Goal: Navigation & Orientation: Understand site structure

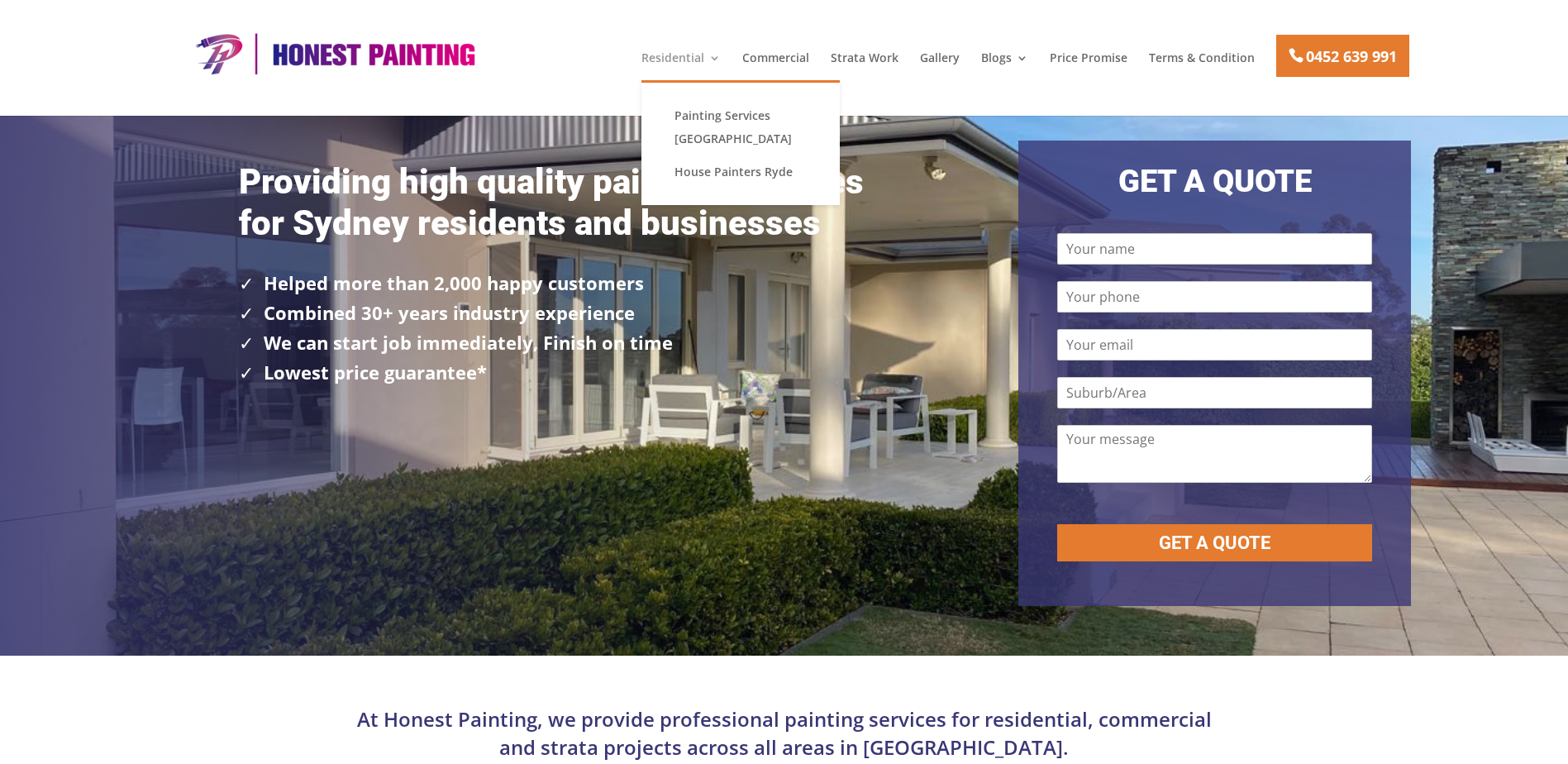
click at [689, 57] on link "Residential" at bounding box center [681, 66] width 79 height 28
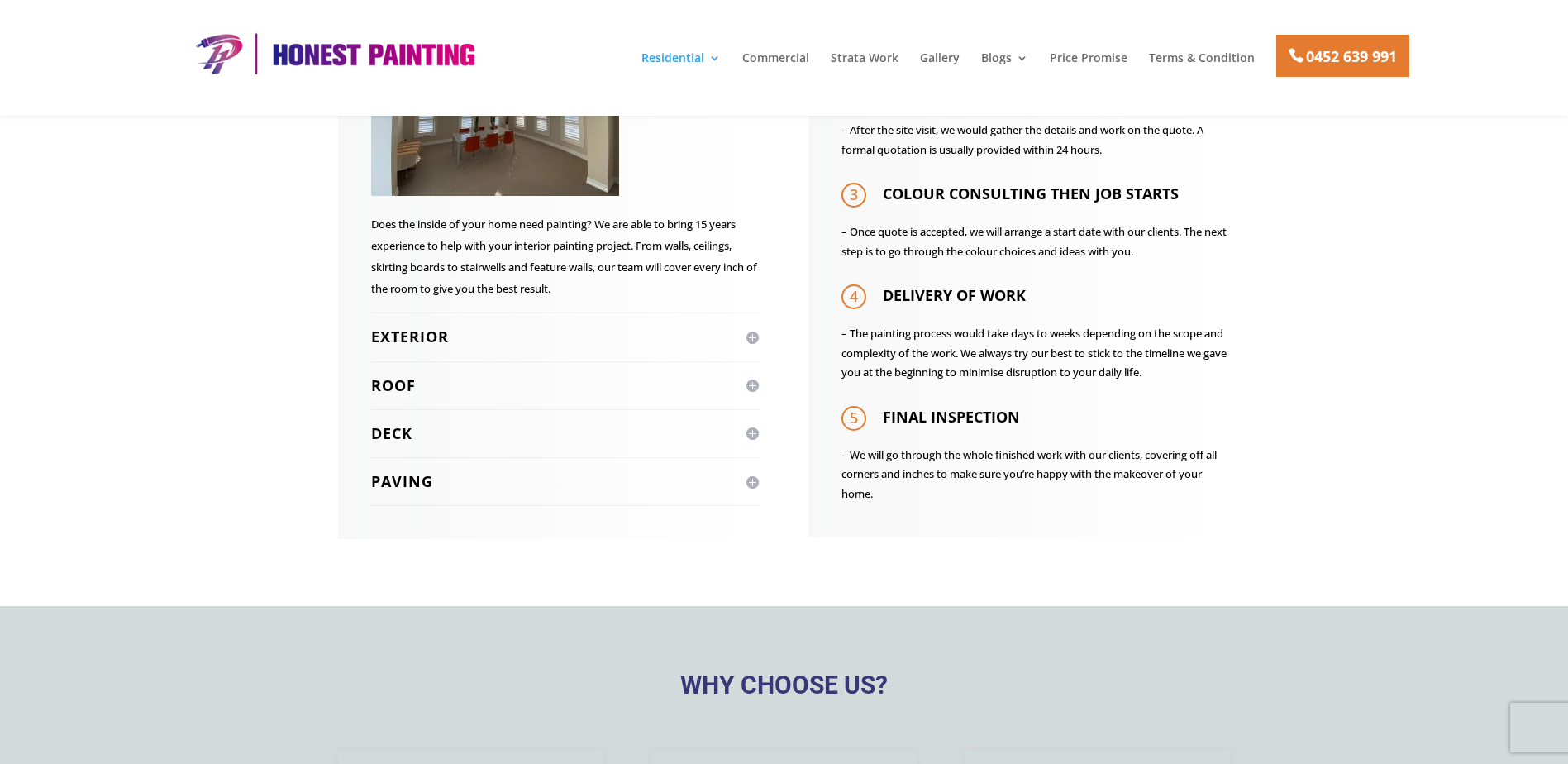
scroll to position [825, 0]
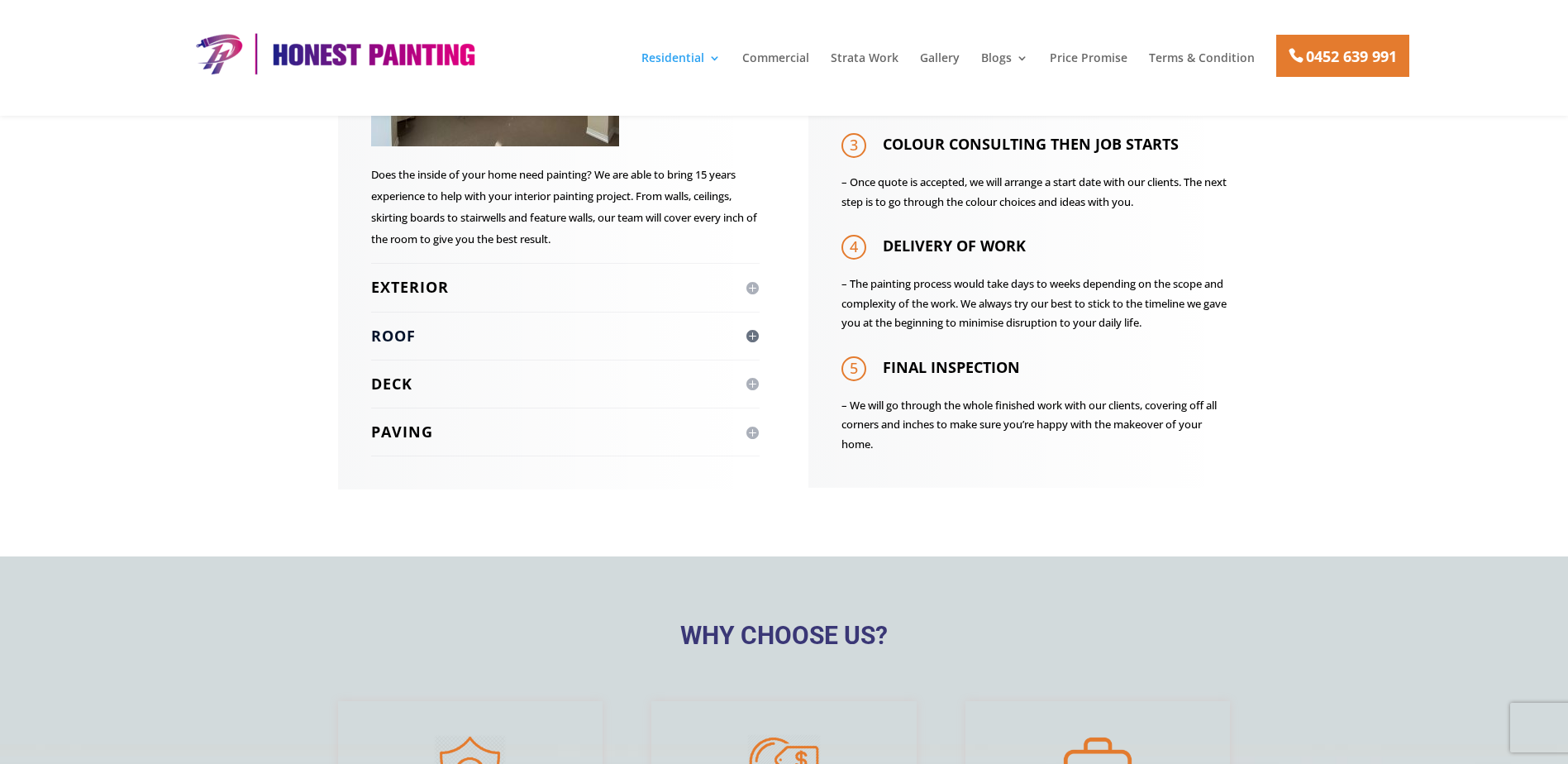
click at [401, 344] on h4 "Roof" at bounding box center [566, 336] width 389 height 20
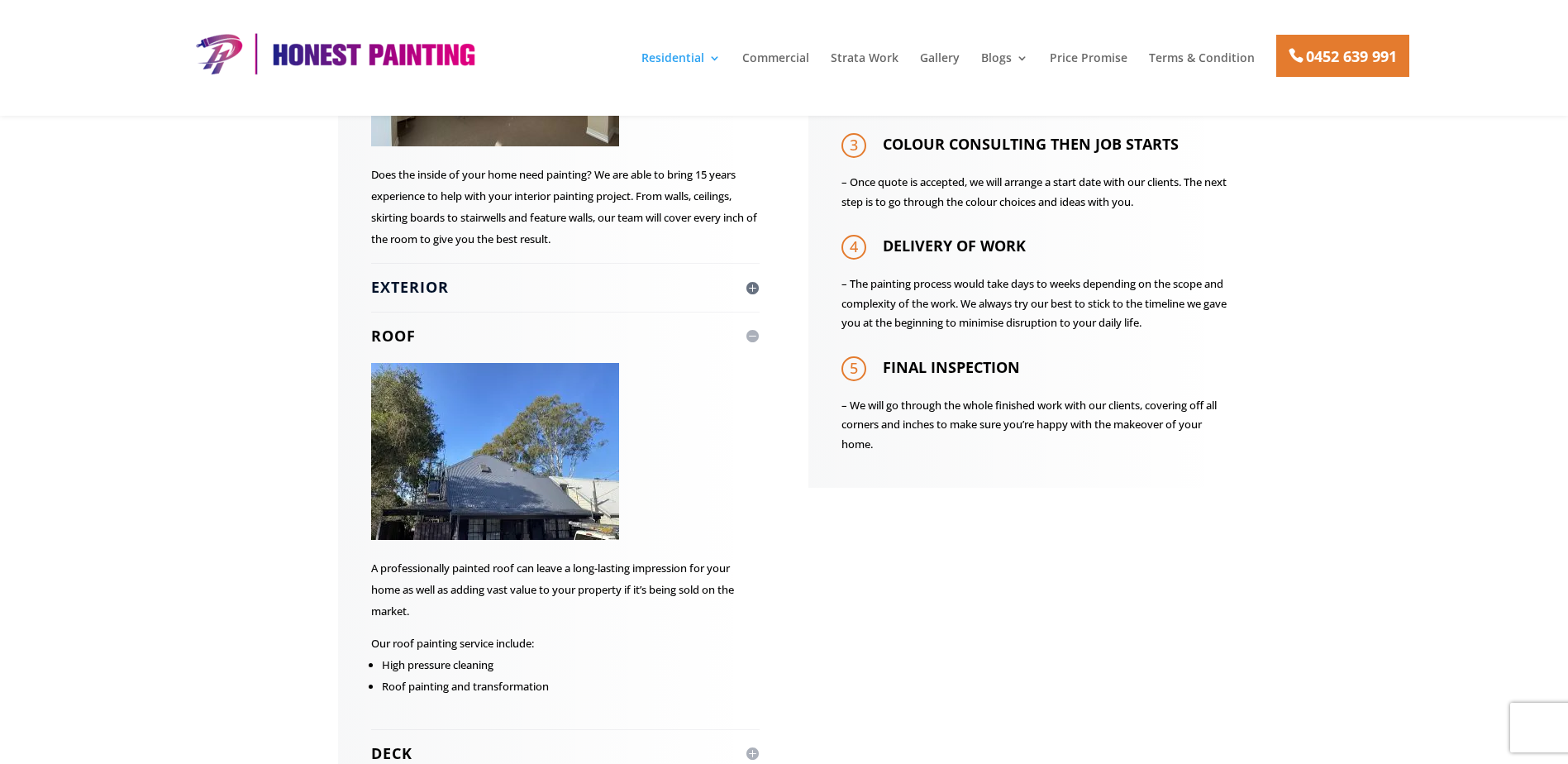
click at [393, 287] on h4 "Exterior" at bounding box center [566, 287] width 389 height 20
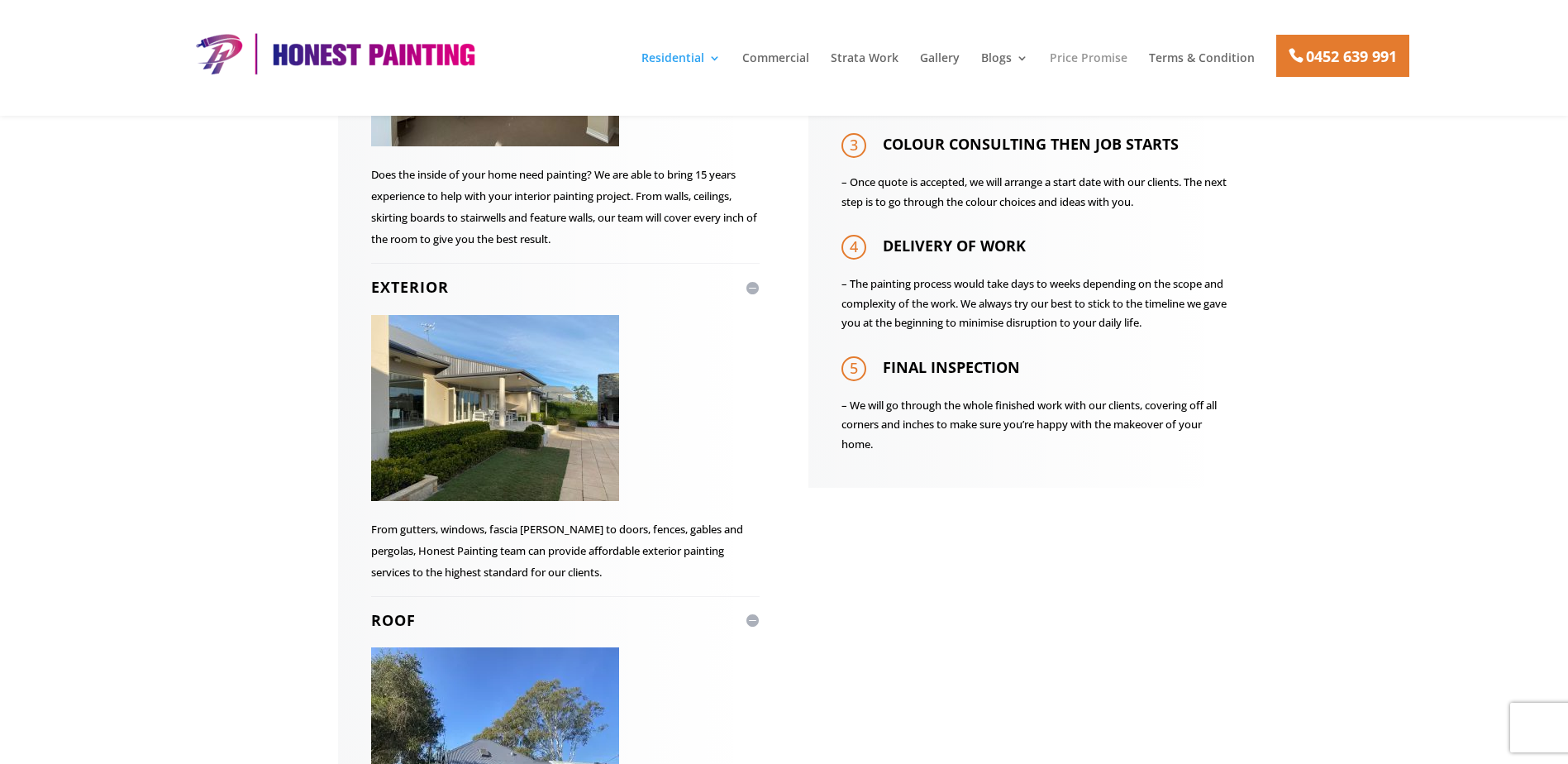
click at [1088, 58] on link "Price Promise" at bounding box center [1088, 66] width 78 height 28
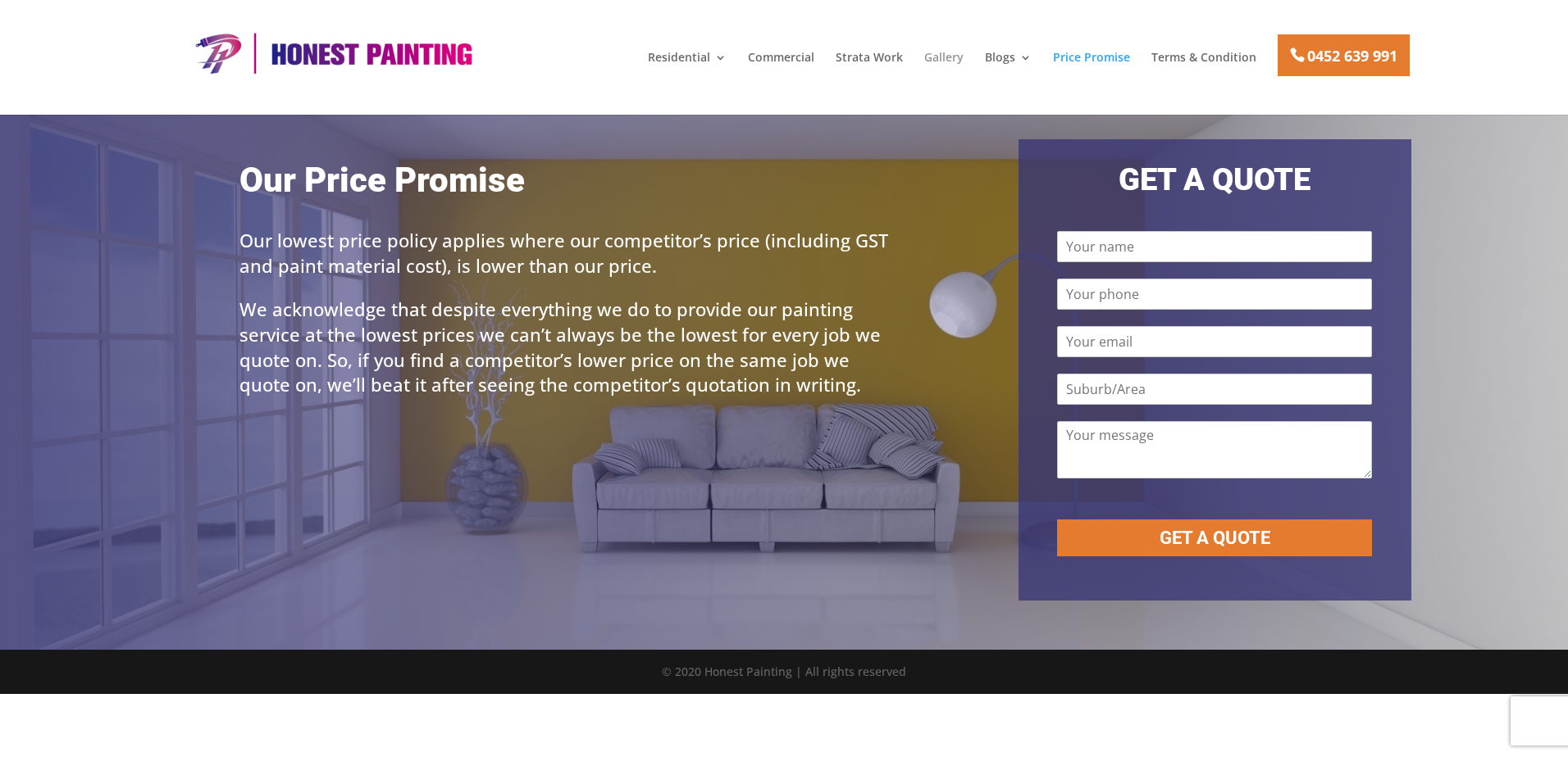
click at [953, 57] on link "Gallery" at bounding box center [943, 65] width 40 height 28
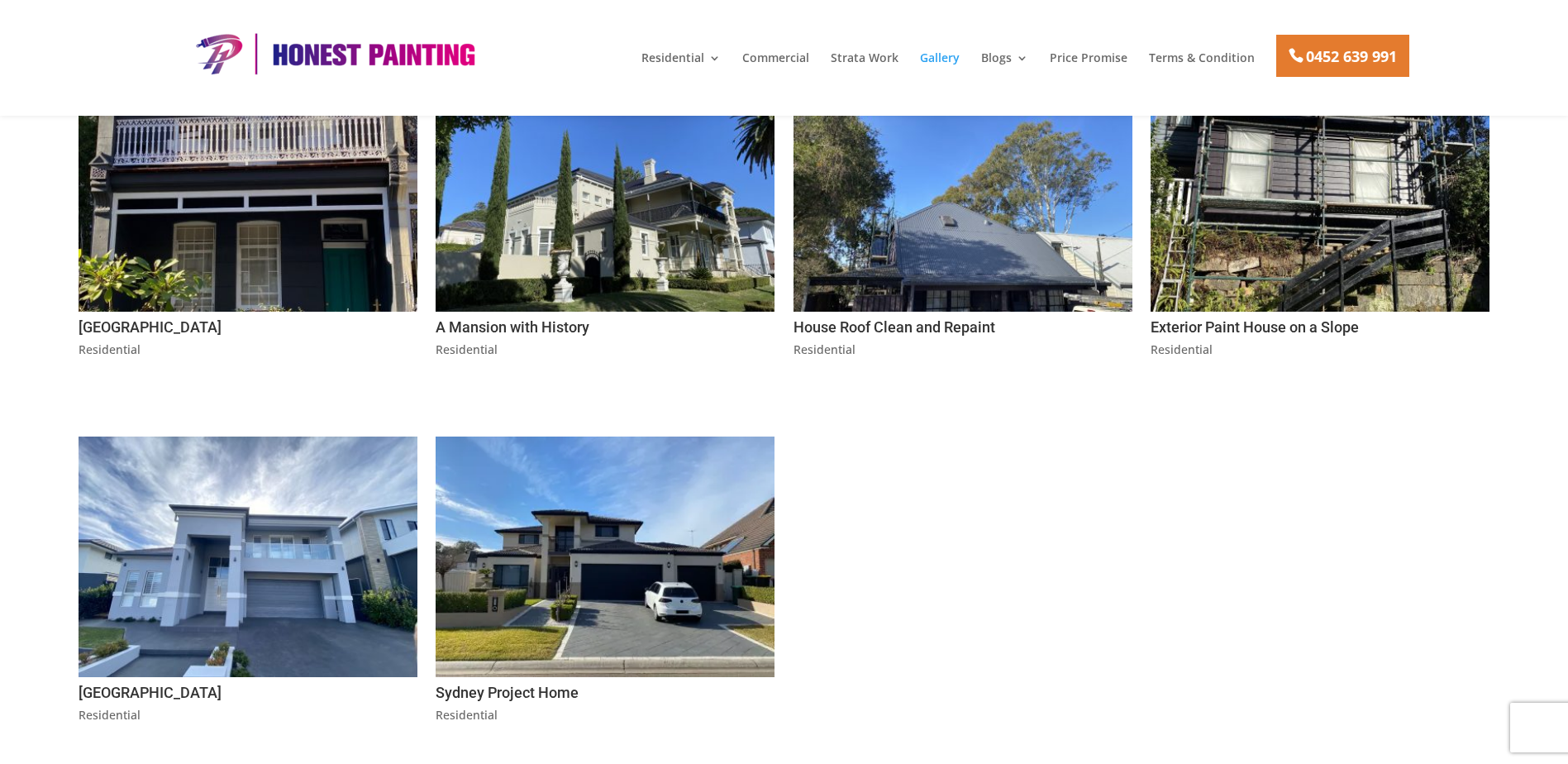
scroll to position [1188, 0]
